Goal: Transaction & Acquisition: Purchase product/service

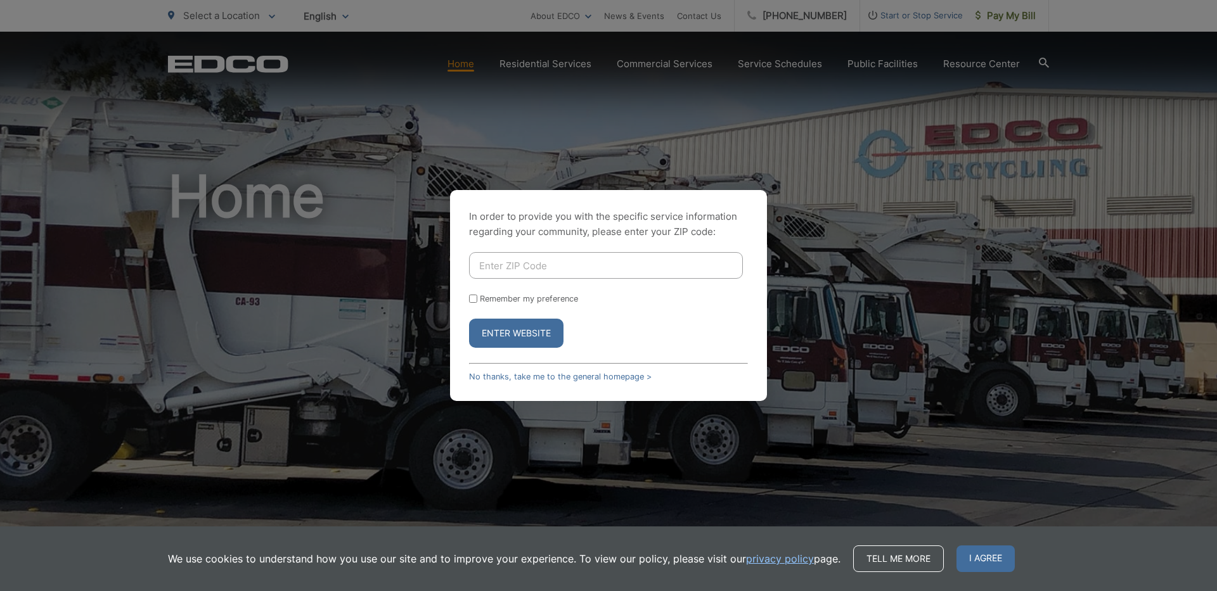
type input "91932"
click at [473, 299] on input "Remember my preference" at bounding box center [473, 299] width 8 height 8
checkbox input "true"
click at [509, 335] on button "Enter Website" at bounding box center [516, 333] width 94 height 29
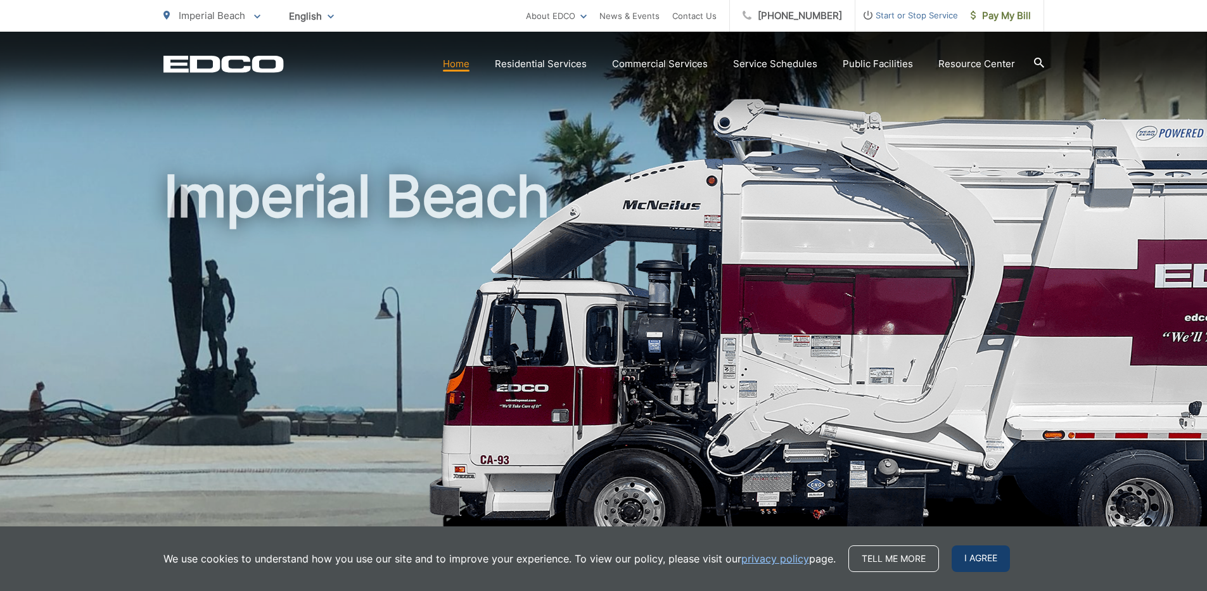
click at [976, 553] on span "I agree" at bounding box center [981, 559] width 58 height 27
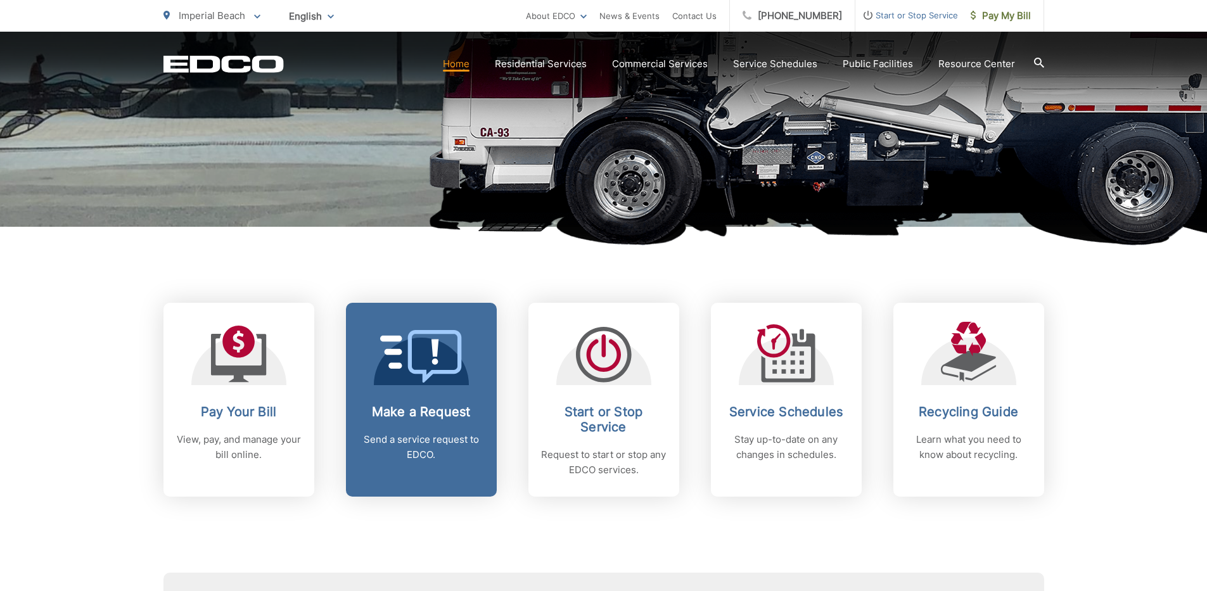
scroll to position [380, 0]
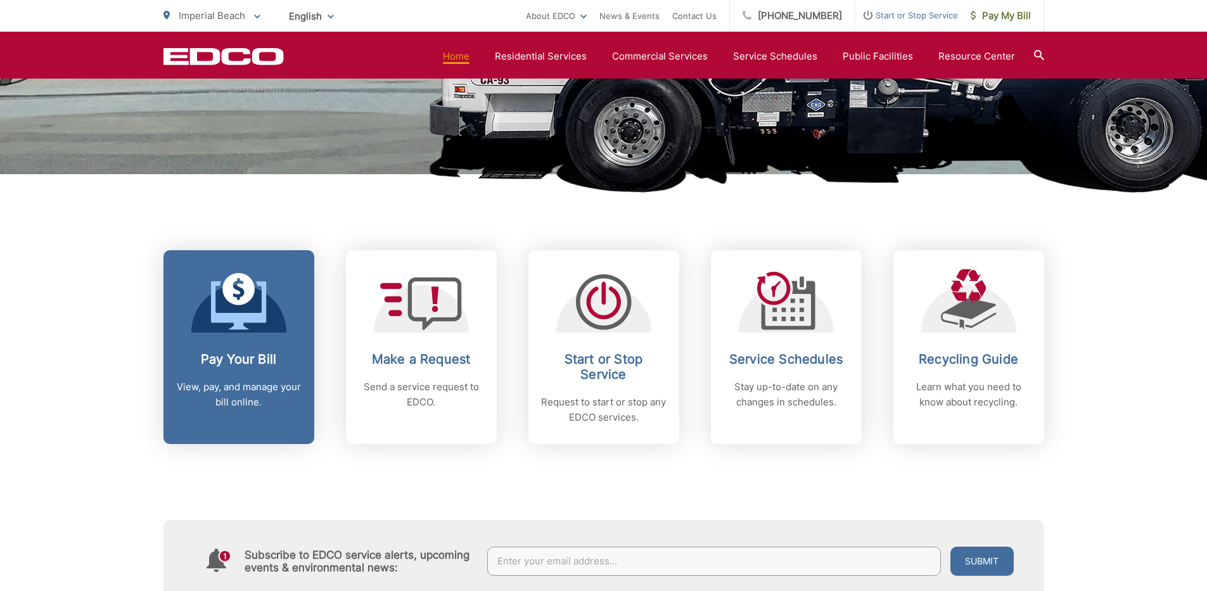
click at [240, 354] on h2 "Pay Your Bill" at bounding box center [239, 359] width 126 height 15
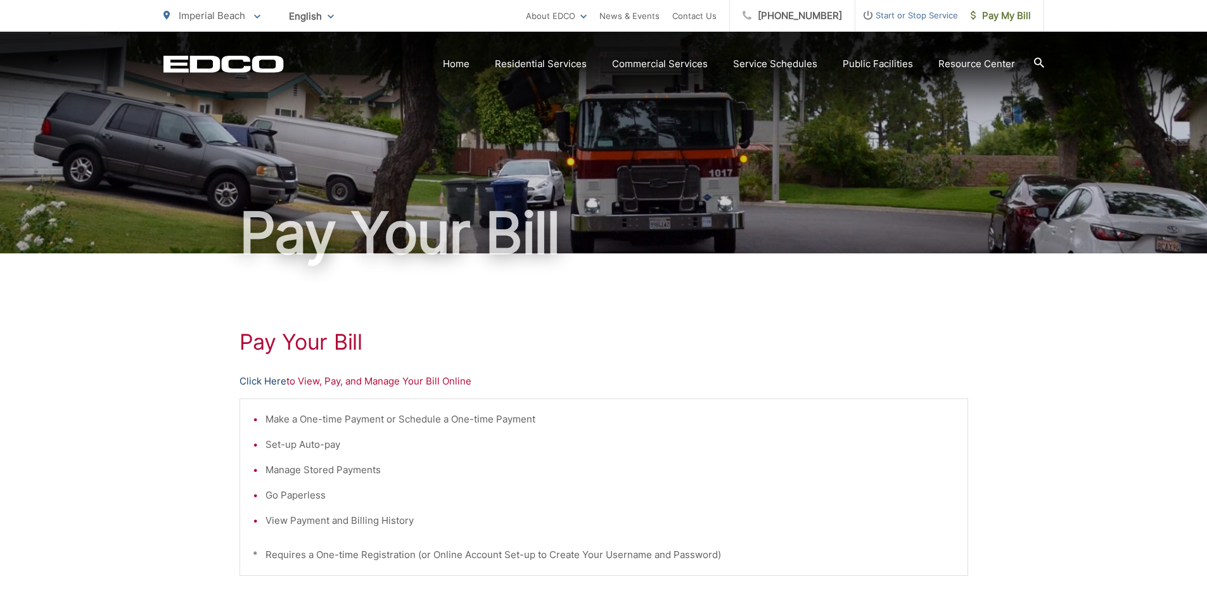
click at [267, 382] on link "Click Here" at bounding box center [263, 381] width 47 height 15
